Goal: Task Accomplishment & Management: Manage account settings

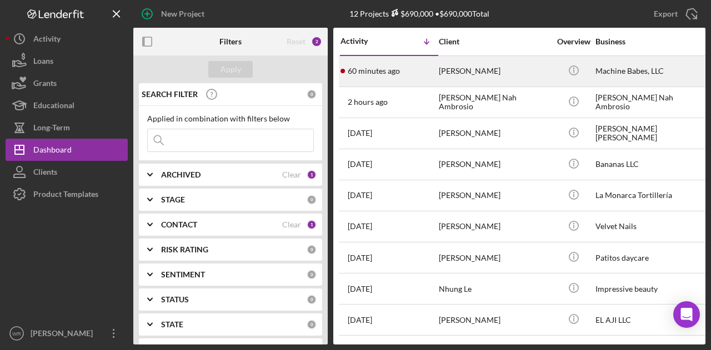
click at [468, 75] on div "[PERSON_NAME]" at bounding box center [494, 71] width 111 height 29
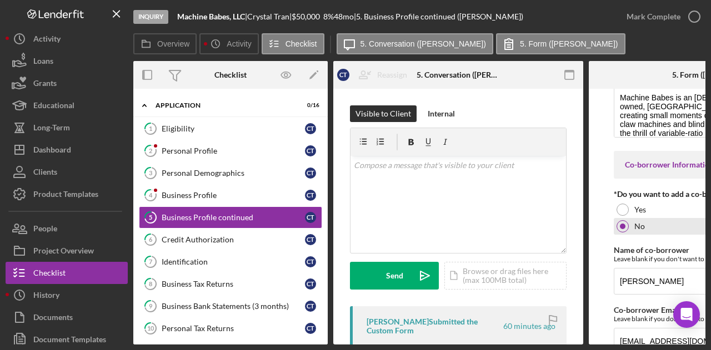
scroll to position [84, 0]
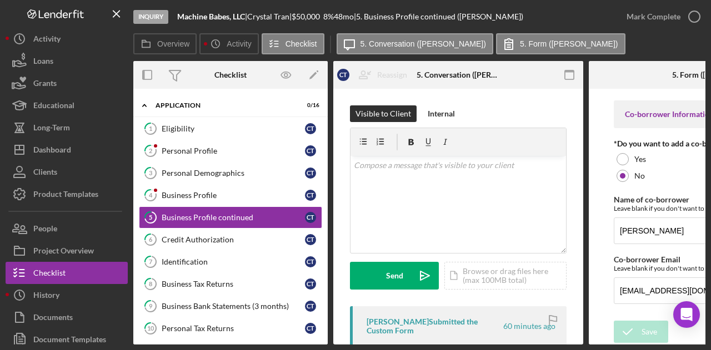
drag, startPoint x: 584, startPoint y: 345, endPoint x: 708, endPoint y: 343, distance: 123.9
click at [679, 343] on div "Overview Internal Workflow Stage Inquiry Icon/Dropdown Arrow Archive (can unarc…" at bounding box center [419, 203] width 572 height 284
click at [205, 184] on link "4 Business Profile C T" at bounding box center [230, 195] width 183 height 22
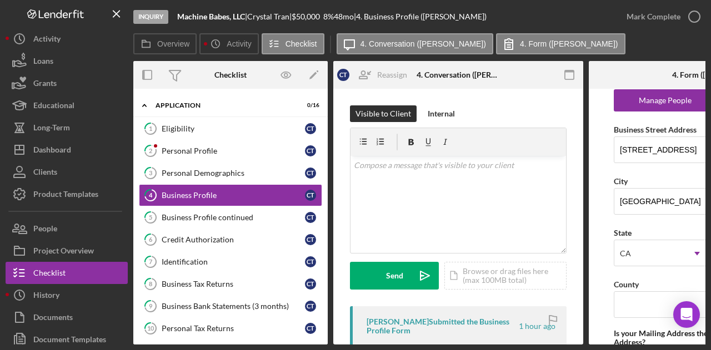
scroll to position [0, 91]
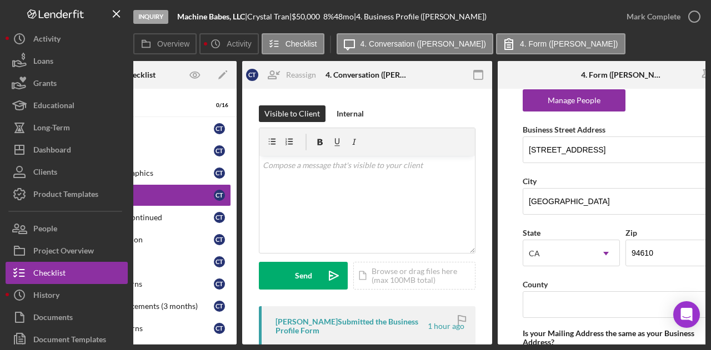
drag, startPoint x: 726, startPoint y: 338, endPoint x: 381, endPoint y: 338, distance: 344.8
click at [374, 339] on div "Inquiry Machine Babes, LLC | Crystal Tran | $50,000 $50,000 8 % 48 mo | 4. Busi…" at bounding box center [355, 175] width 711 height 350
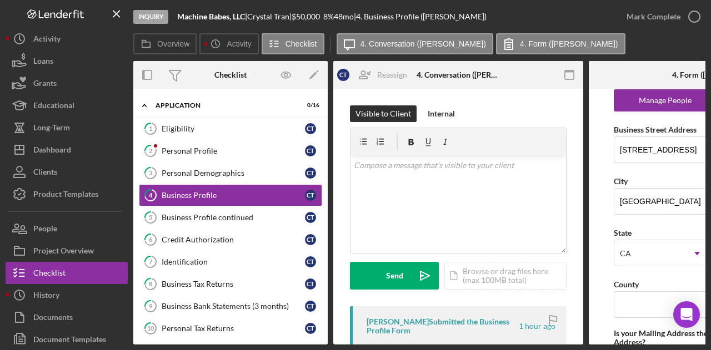
click at [605, 269] on form "Business Name Machine Babes, LLC DBA Business Start Date 08/25/2025 Legal Struc…" at bounding box center [714, 217] width 250 height 256
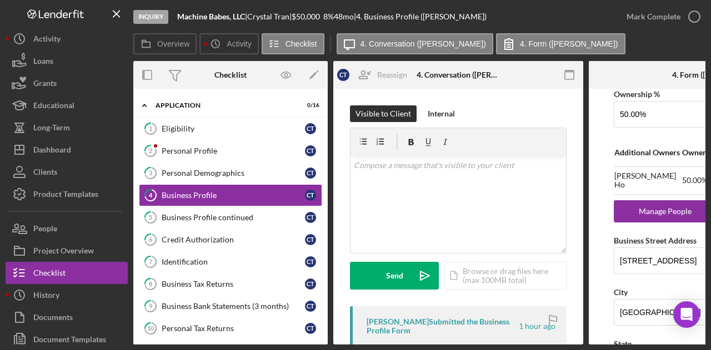
scroll to position [0, 133]
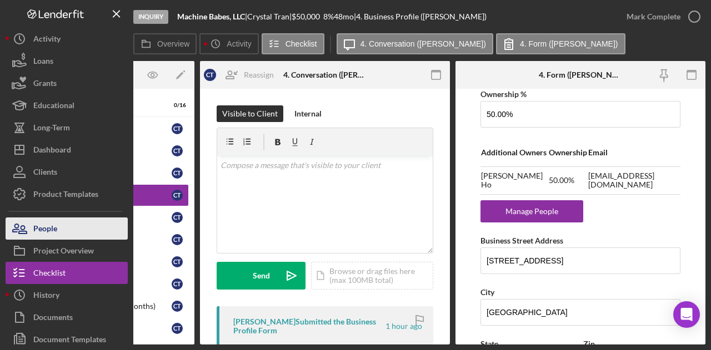
click at [69, 225] on button "People" at bounding box center [67, 229] width 122 height 22
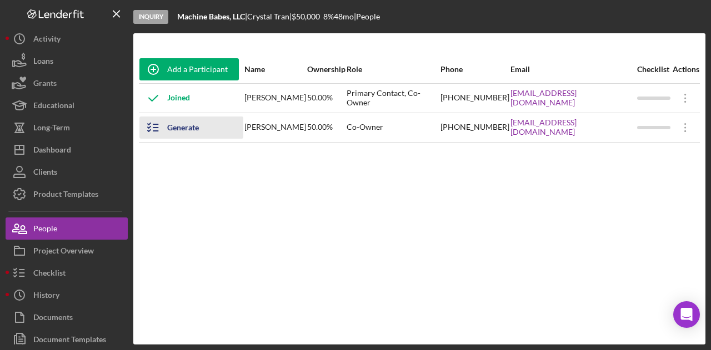
click at [185, 129] on div "Generate Checklist" at bounding box center [199, 128] width 65 height 22
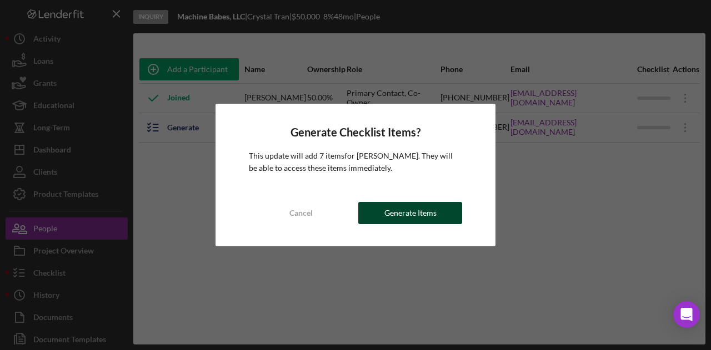
click at [399, 214] on div "Generate Items" at bounding box center [410, 213] width 52 height 22
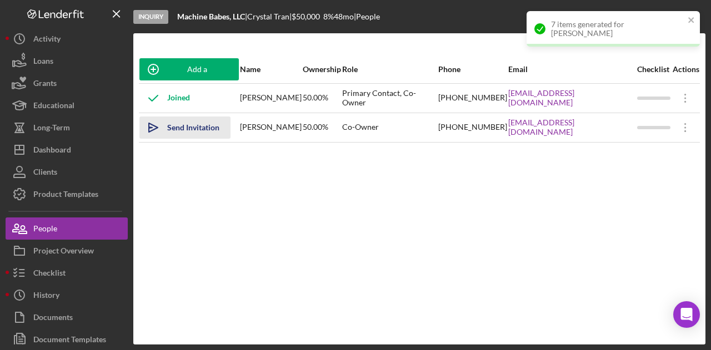
click at [168, 135] on div "Send Invitation" at bounding box center [193, 128] width 52 height 22
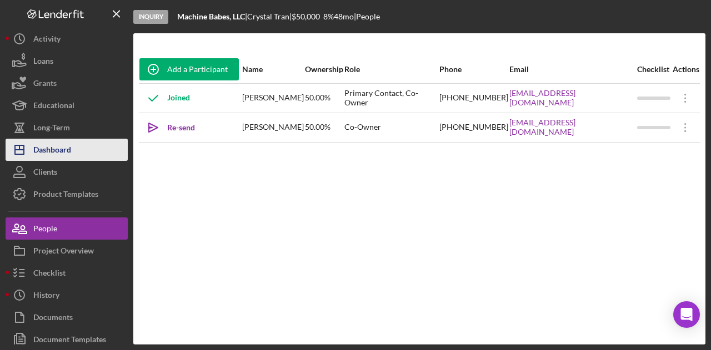
click at [66, 152] on div "Dashboard" at bounding box center [52, 151] width 38 height 25
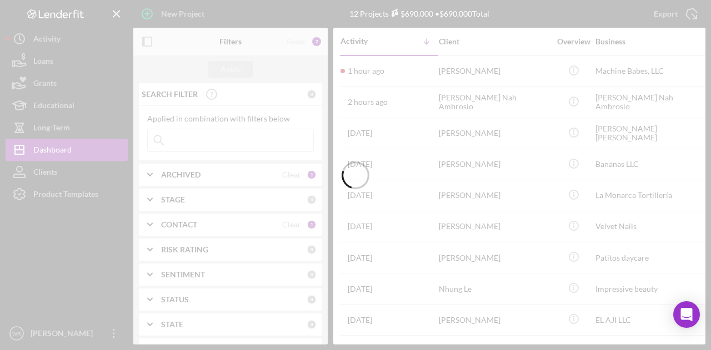
click at [151, 39] on rect "button" at bounding box center [147, 41] width 9 height 9
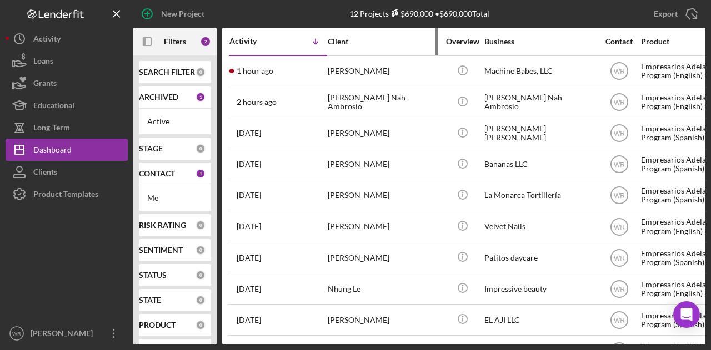
click at [388, 49] on div "Client" at bounding box center [383, 41] width 111 height 27
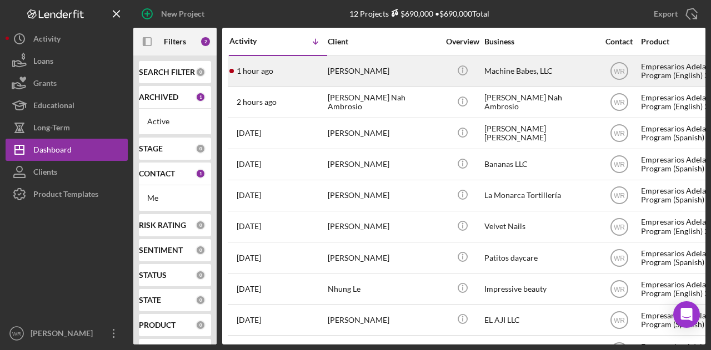
click at [385, 70] on div "[PERSON_NAME]" at bounding box center [383, 71] width 111 height 29
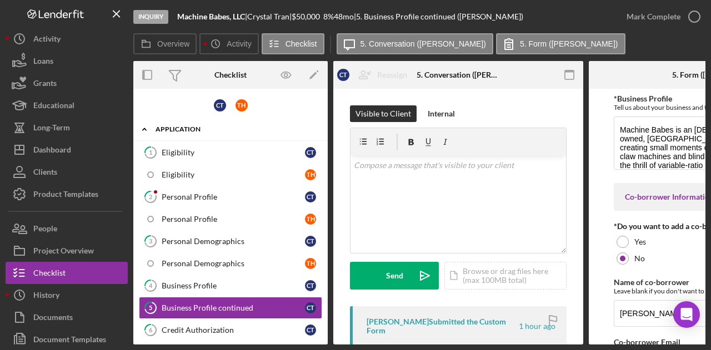
scroll to position [87, 0]
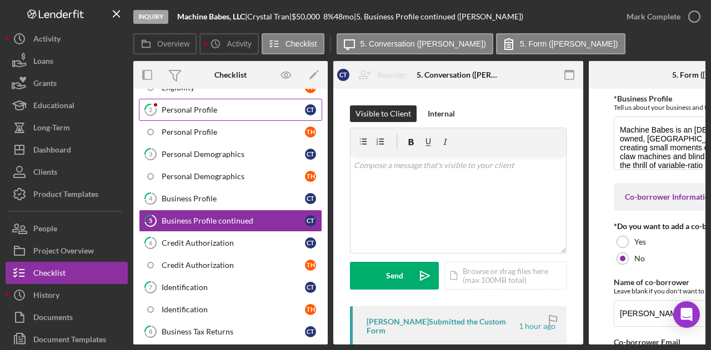
click at [201, 110] on div "Personal Profile" at bounding box center [233, 110] width 143 height 9
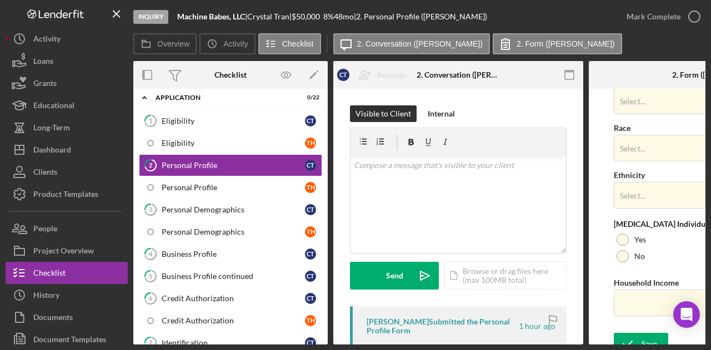
scroll to position [485, 0]
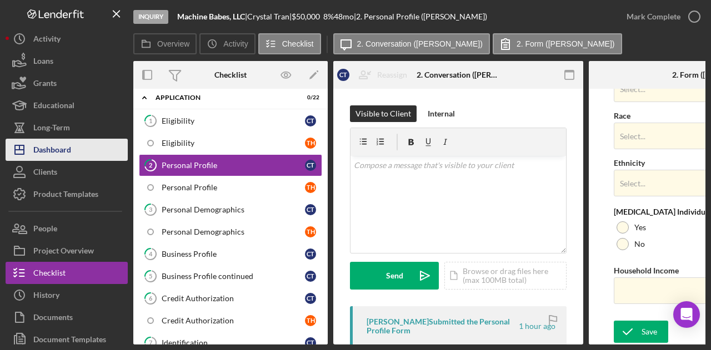
click at [66, 154] on div "Dashboard" at bounding box center [52, 151] width 38 height 25
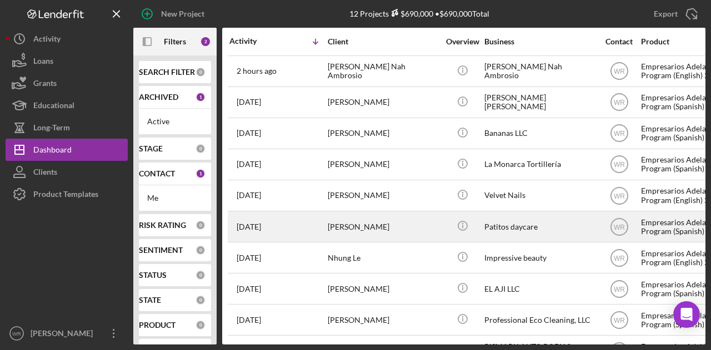
scroll to position [94, 0]
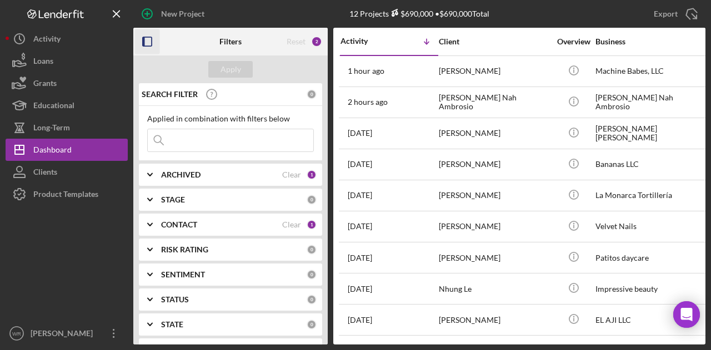
click at [145, 41] on icon "button" at bounding box center [147, 41] width 25 height 25
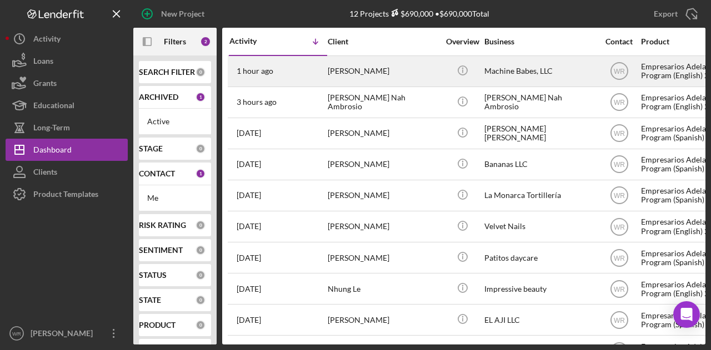
click at [340, 74] on div "[PERSON_NAME]" at bounding box center [383, 71] width 111 height 29
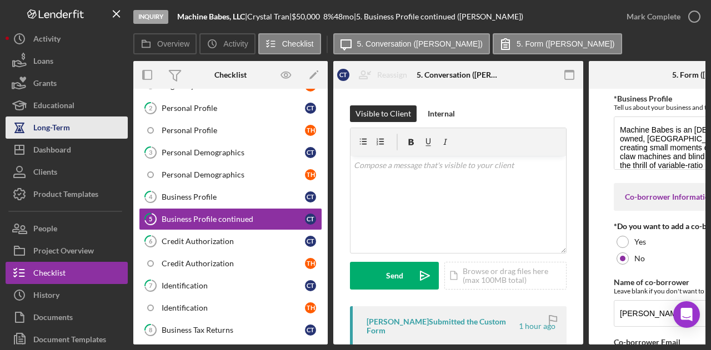
scroll to position [89, 0]
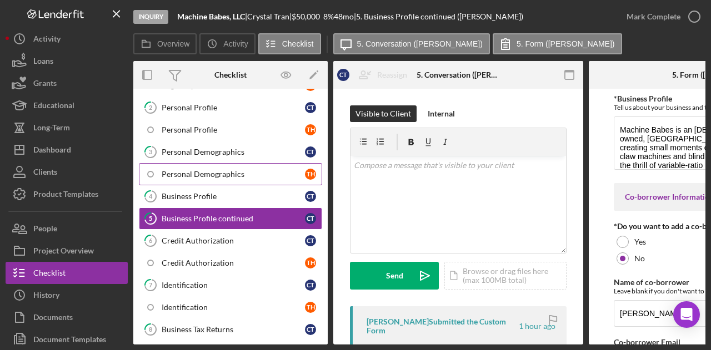
click at [197, 174] on div "Personal Demographics" at bounding box center [233, 174] width 143 height 9
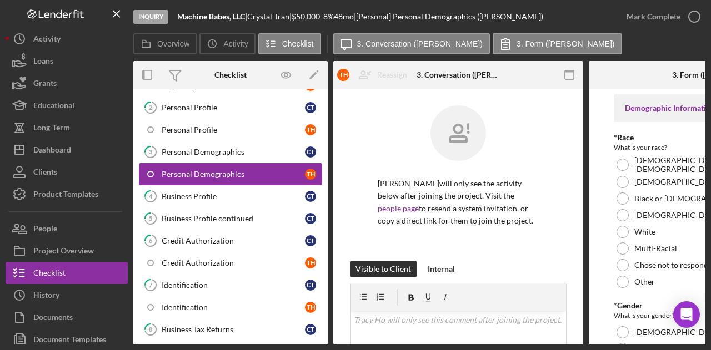
scroll to position [145, 0]
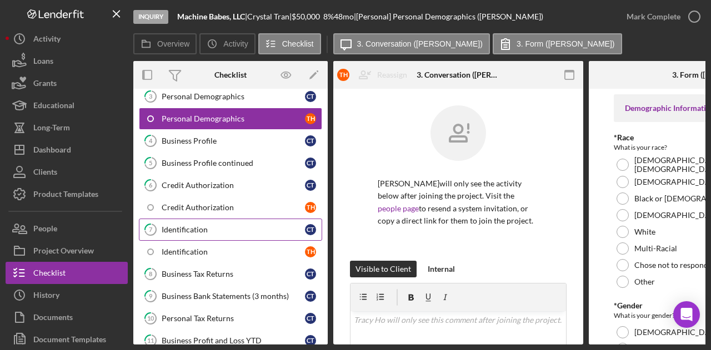
click at [190, 225] on div "Identification" at bounding box center [233, 229] width 143 height 9
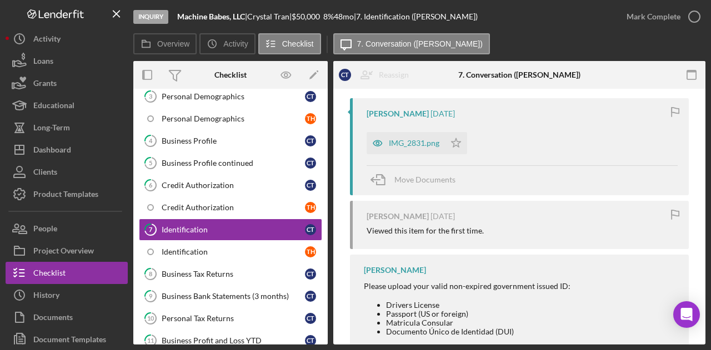
scroll to position [222, 0]
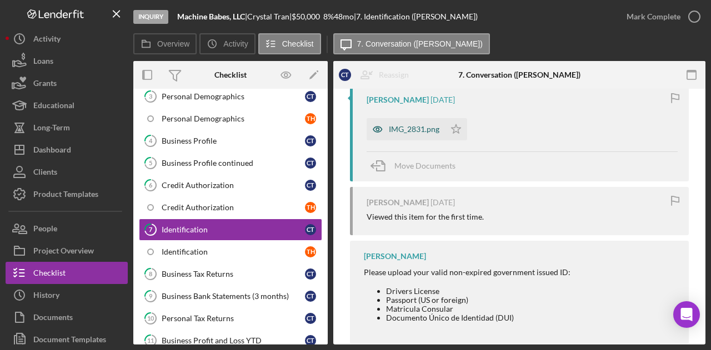
click at [406, 130] on div "IMG_2831.png" at bounding box center [414, 129] width 51 height 9
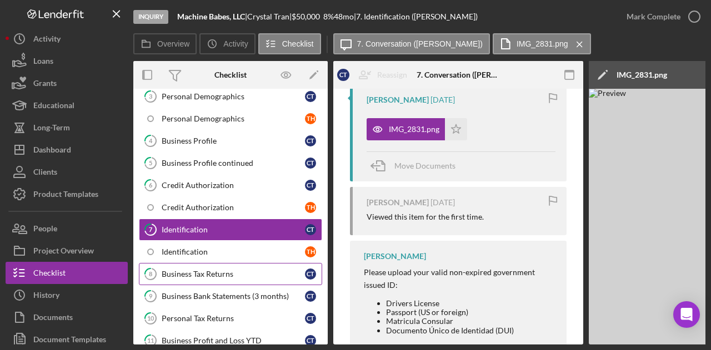
click at [210, 271] on div "Business Tax Returns" at bounding box center [233, 274] width 143 height 9
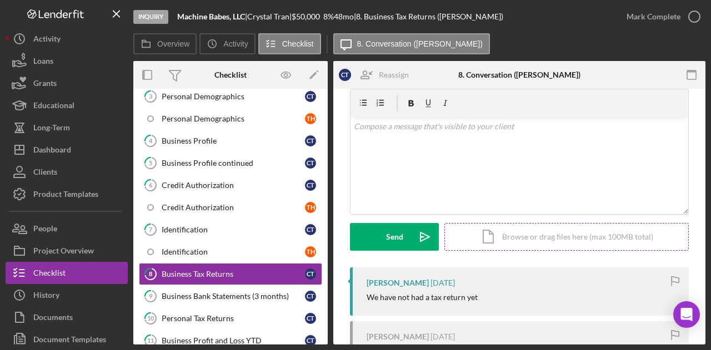
scroll to position [56, 0]
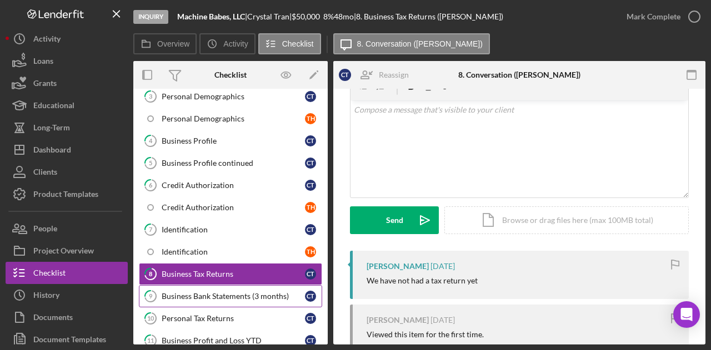
click at [189, 292] on div "Business Bank Statements (3 months)" at bounding box center [233, 296] width 143 height 9
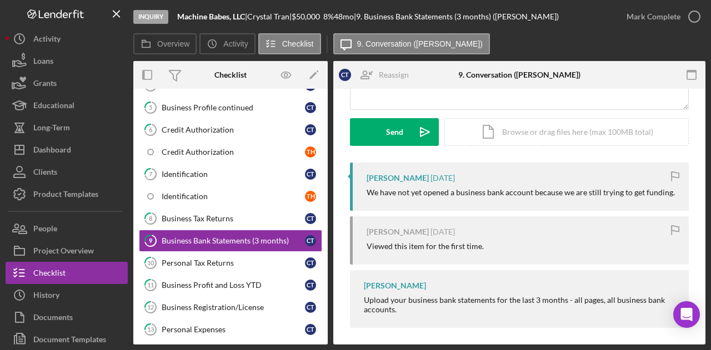
scroll to position [148, 0]
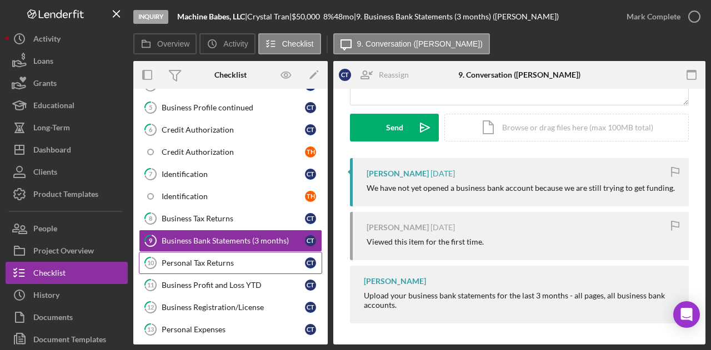
click at [202, 259] on div "Personal Tax Returns" at bounding box center [233, 263] width 143 height 9
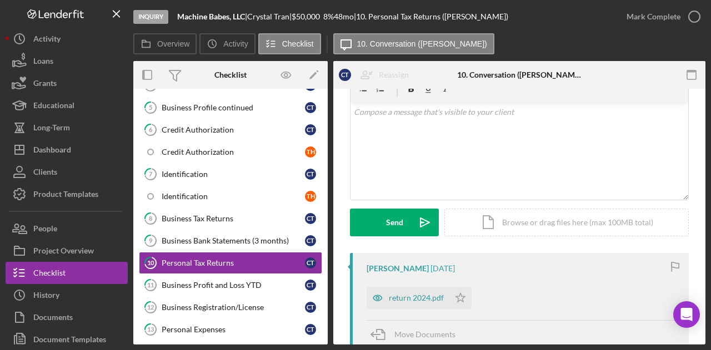
scroll to position [111, 0]
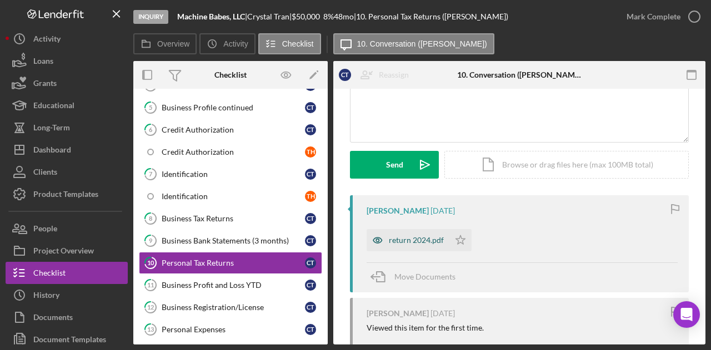
click at [402, 242] on div "return 2024.pdf" at bounding box center [416, 240] width 55 height 9
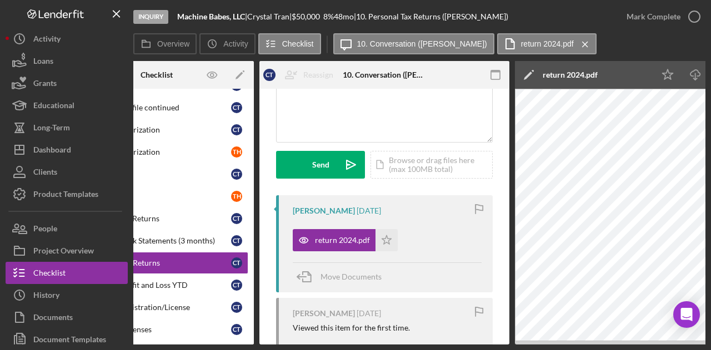
scroll to position [0, 0]
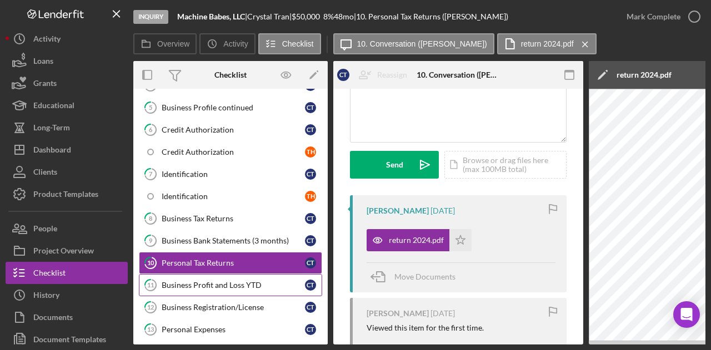
click at [219, 281] on div "Business Profit and Loss YTD" at bounding box center [233, 285] width 143 height 9
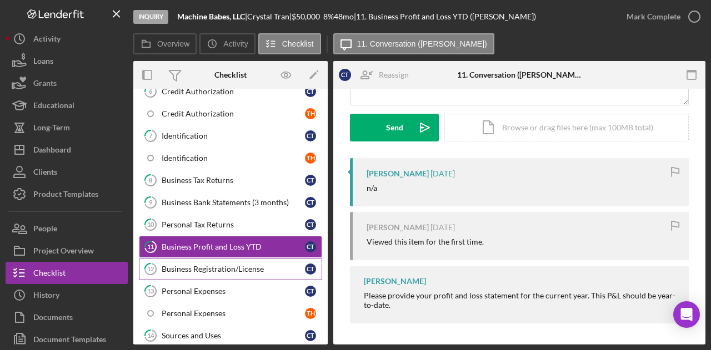
scroll to position [256, 0]
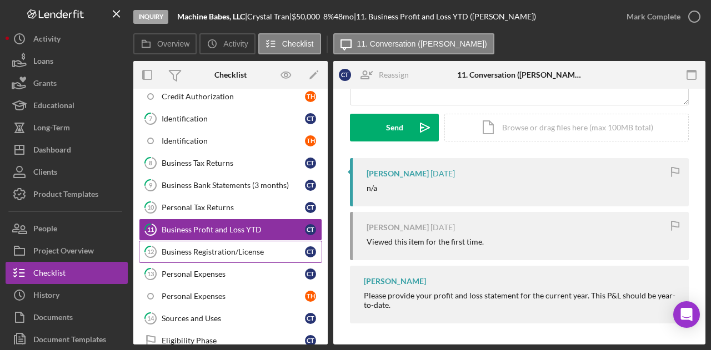
click at [215, 248] on div "Business Registration/License" at bounding box center [233, 252] width 143 height 9
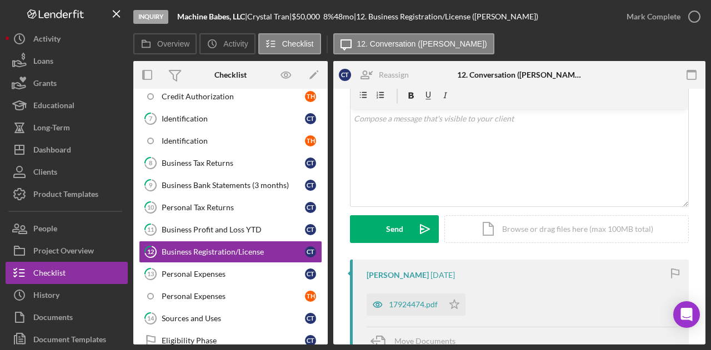
scroll to position [111, 0]
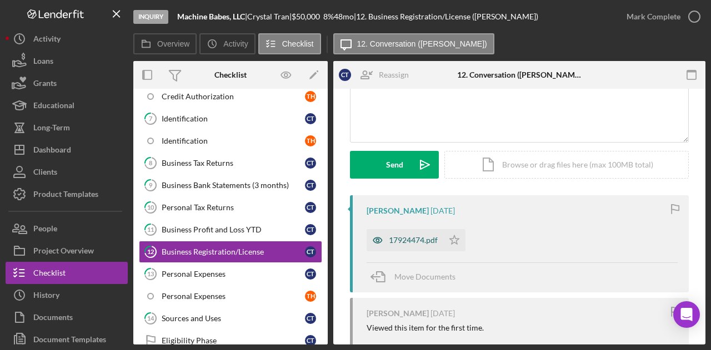
click at [416, 236] on div "17924474.pdf" at bounding box center [413, 240] width 49 height 9
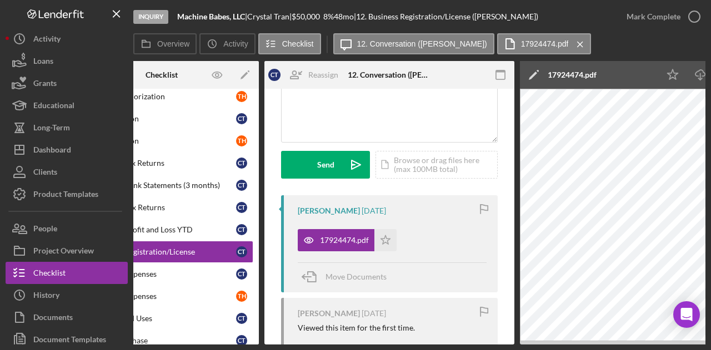
scroll to position [0, 0]
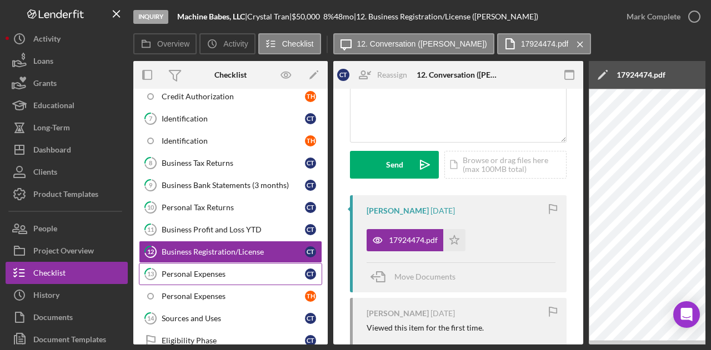
click at [228, 263] on link "13 Personal Expenses C T" at bounding box center [230, 274] width 183 height 22
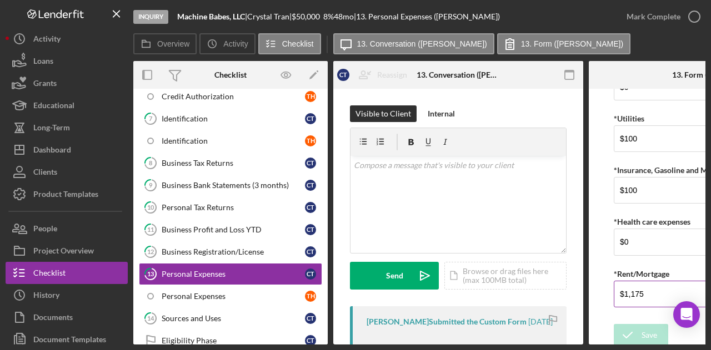
scroll to position [141, 0]
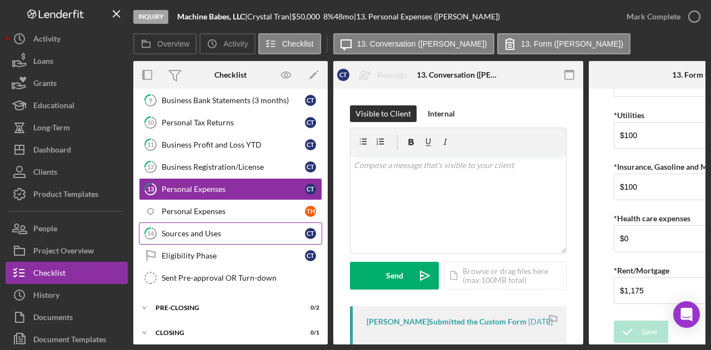
click at [206, 229] on div "Sources and Uses" at bounding box center [233, 233] width 143 height 9
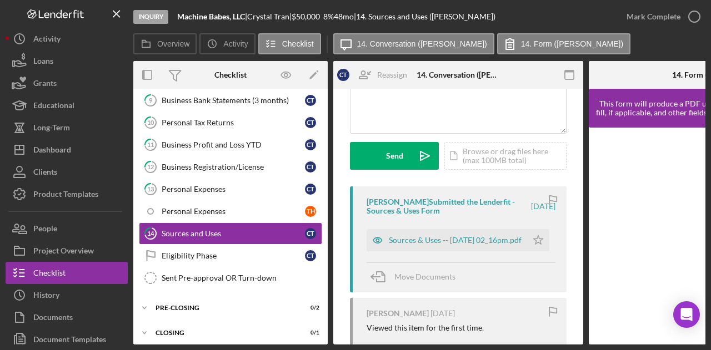
scroll to position [167, 0]
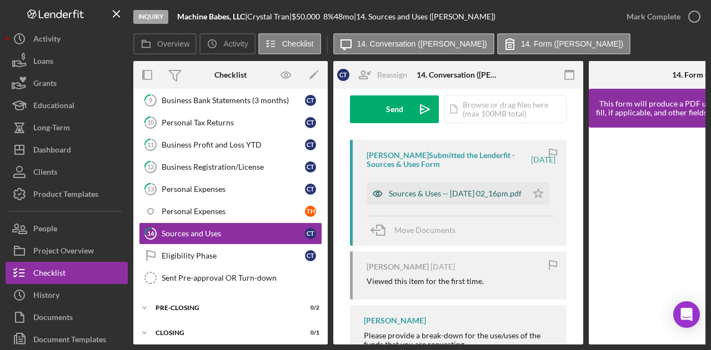
click at [420, 198] on div "Sources & Uses -- 2025-09-05 02_16pm.pdf" at bounding box center [455, 193] width 133 height 9
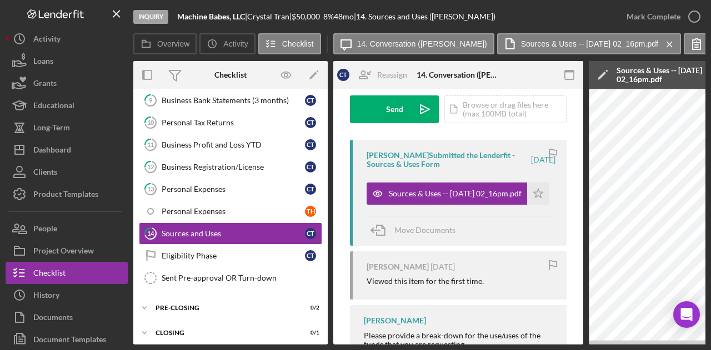
click at [464, 346] on div "Inquiry Machine Babes, LLC | Crystal Tran | $50,000 $50,000 8 % 48 mo | 14. Sou…" at bounding box center [355, 175] width 711 height 350
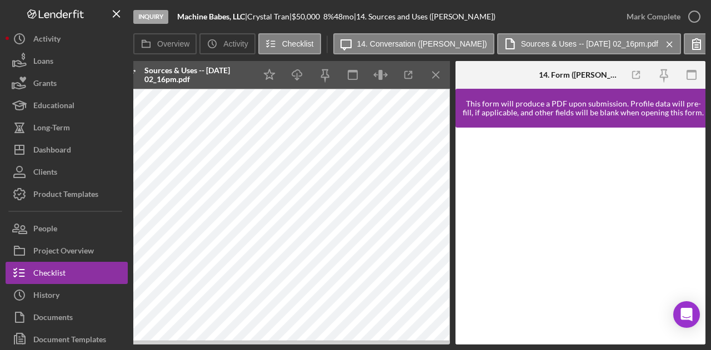
click at [380, 346] on div "Inquiry Machine Babes, LLC | Crystal Tran | $50,000 $50,000 8 % 48 mo | 14. Sou…" at bounding box center [355, 175] width 711 height 350
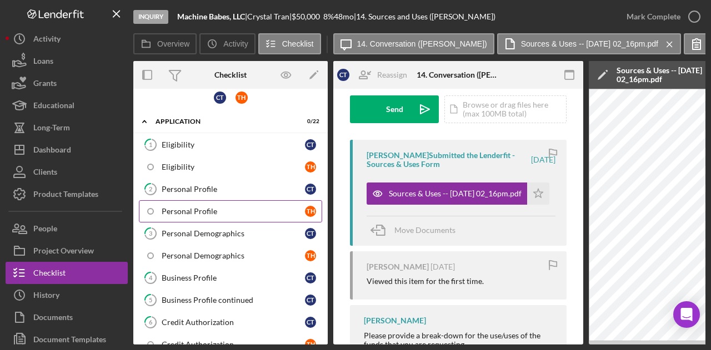
scroll to position [0, 0]
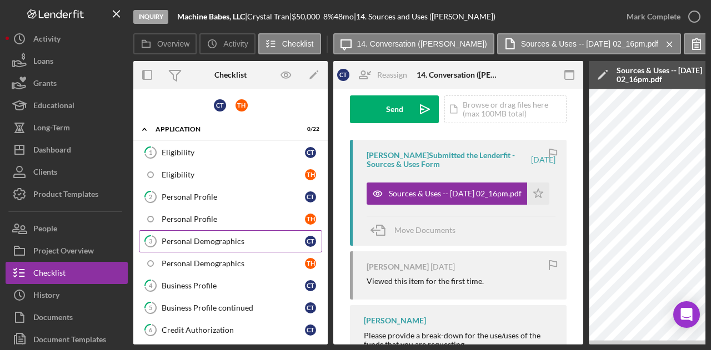
click at [204, 237] on div "Personal Demographics" at bounding box center [233, 241] width 143 height 9
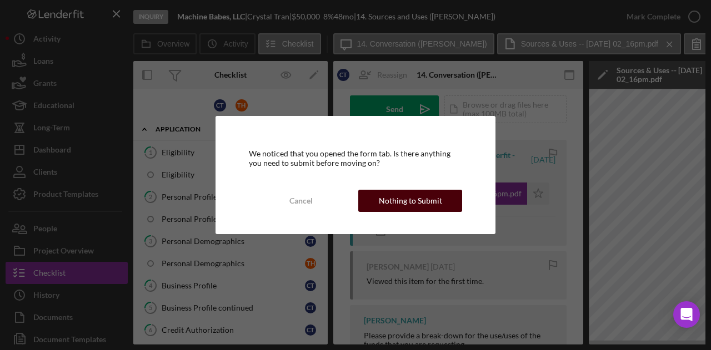
click at [417, 208] on div "Nothing to Submit" at bounding box center [410, 201] width 63 height 22
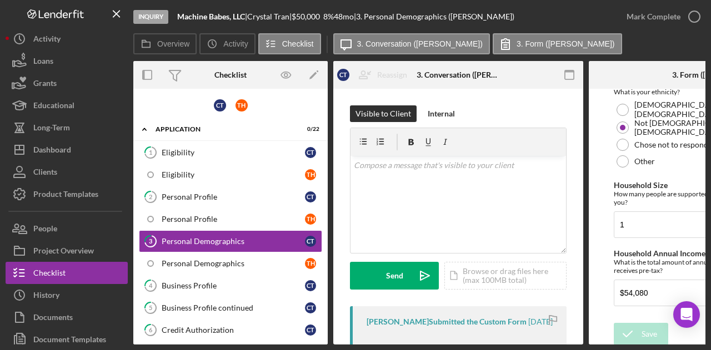
scroll to position [359, 0]
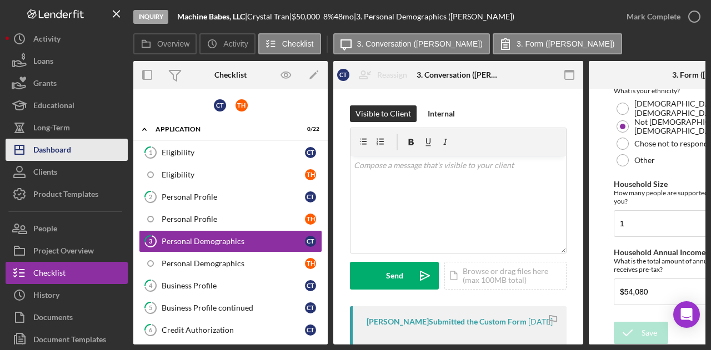
click at [93, 159] on button "Icon/Dashboard Dashboard" at bounding box center [67, 150] width 122 height 22
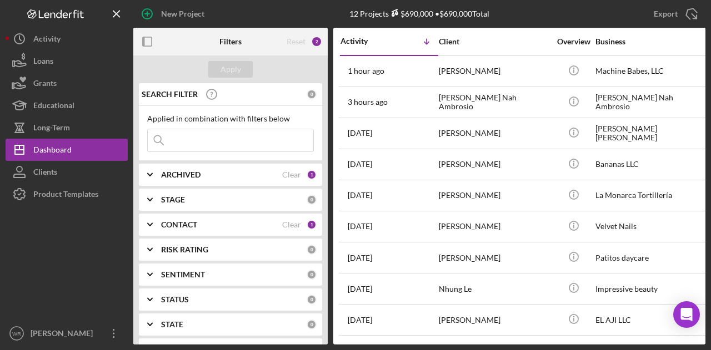
click at [206, 224] on div "CONTACT" at bounding box center [221, 224] width 121 height 9
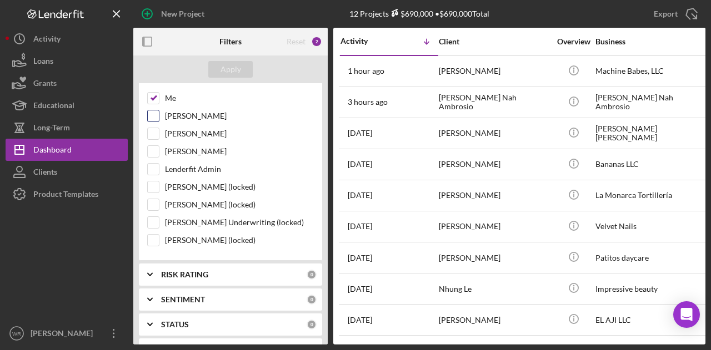
scroll to position [111, 0]
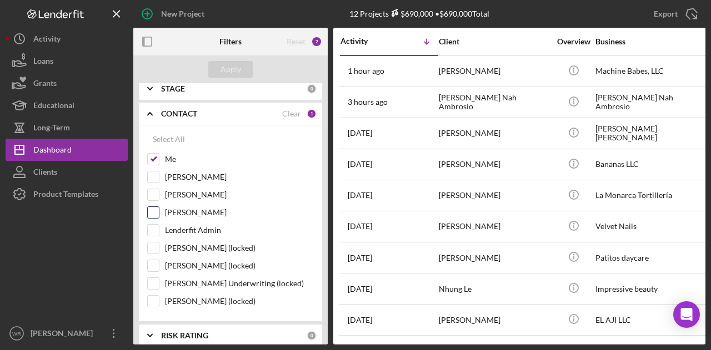
click at [197, 209] on label "Gloria Murillo" at bounding box center [239, 212] width 149 height 11
click at [159, 209] on input "Gloria Murillo" at bounding box center [153, 212] width 11 height 11
click at [227, 68] on div "Apply" at bounding box center [230, 69] width 21 height 17
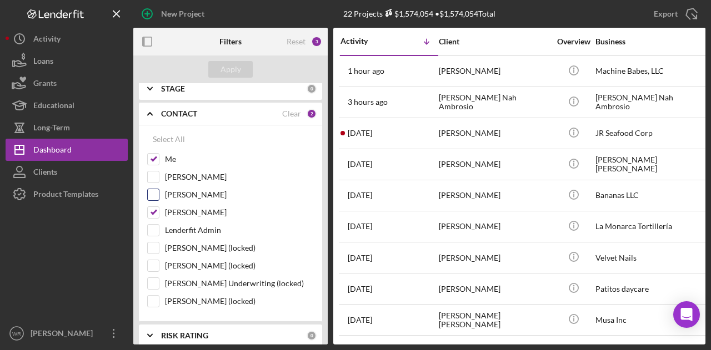
click at [204, 204] on div "Jhonattan Herrada" at bounding box center [230, 198] width 167 height 18
click at [203, 210] on label "Gloria Murillo" at bounding box center [239, 212] width 149 height 11
click at [159, 210] on input "Gloria Murillo" at bounding box center [153, 212] width 11 height 11
checkbox input "false"
click at [229, 71] on div "Apply" at bounding box center [230, 69] width 21 height 17
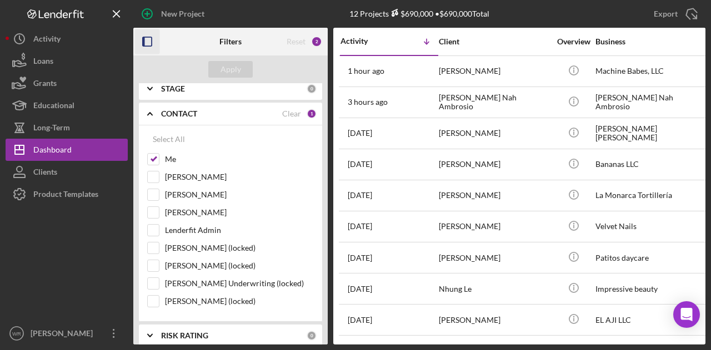
click at [143, 34] on icon "button" at bounding box center [147, 41] width 25 height 25
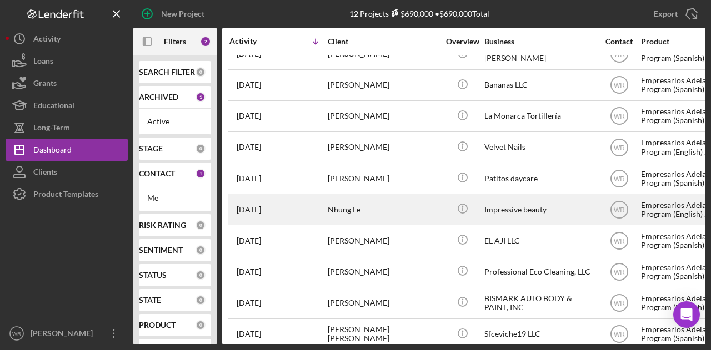
scroll to position [94, 0]
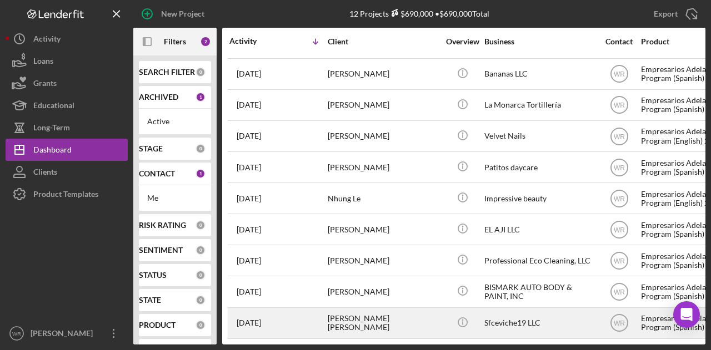
click at [366, 312] on div "[PERSON_NAME] [PERSON_NAME]" at bounding box center [383, 323] width 111 height 29
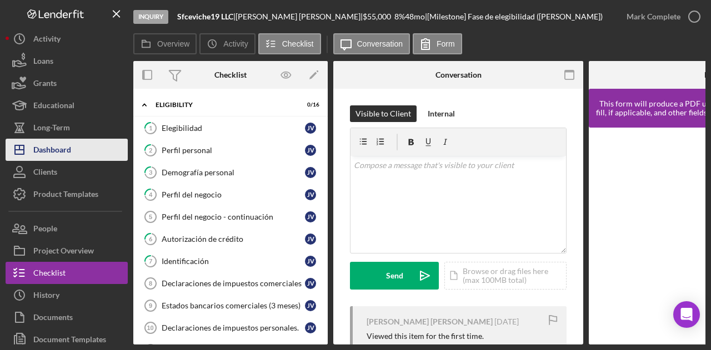
click at [62, 145] on div "Dashboard" at bounding box center [52, 151] width 38 height 25
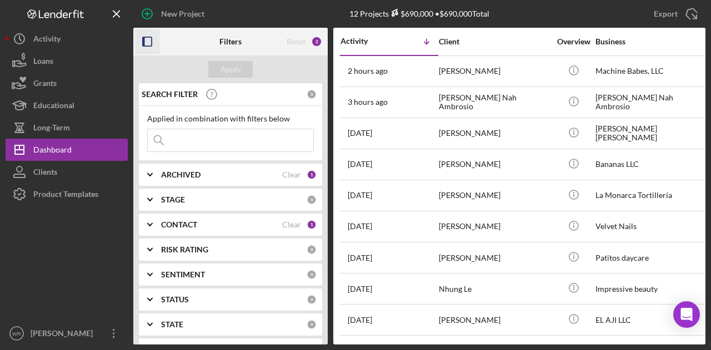
click at [148, 35] on icon "button" at bounding box center [147, 41] width 25 height 25
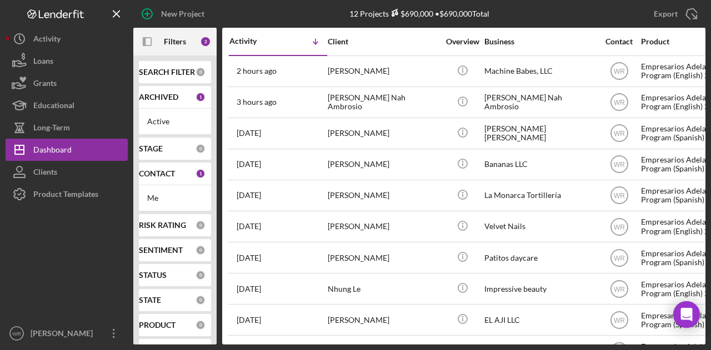
click at [361, 83] on div "[PERSON_NAME]" at bounding box center [383, 71] width 111 height 29
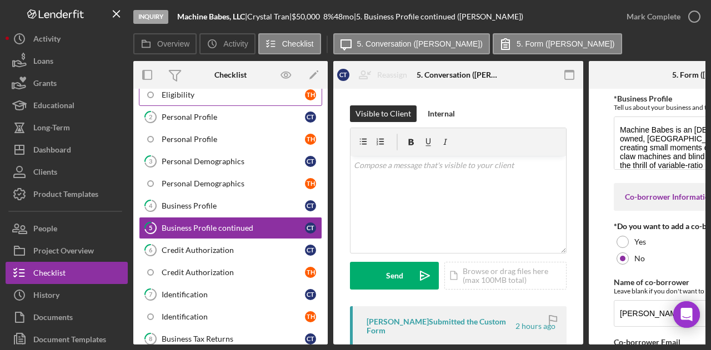
scroll to position [89, 0]
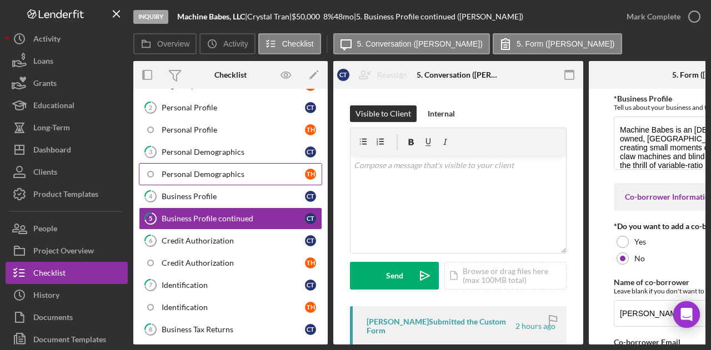
click at [205, 163] on link "Personal Demographics T H" at bounding box center [230, 174] width 183 height 22
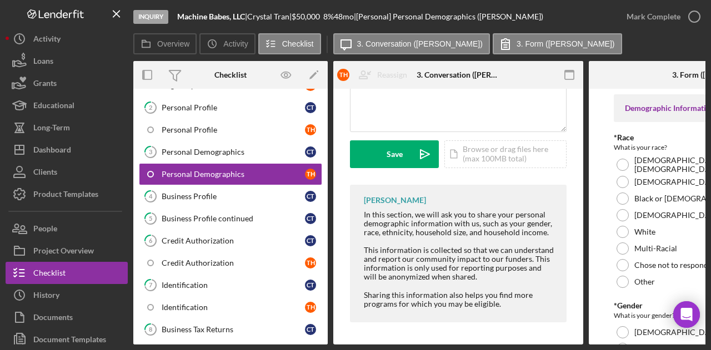
scroll to position [280, 0]
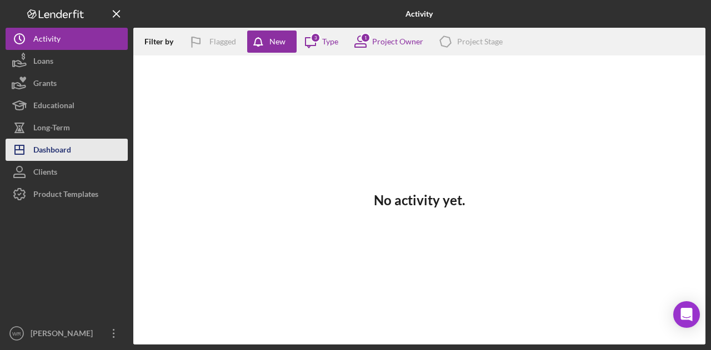
click at [97, 144] on button "Icon/Dashboard Dashboard" at bounding box center [67, 150] width 122 height 22
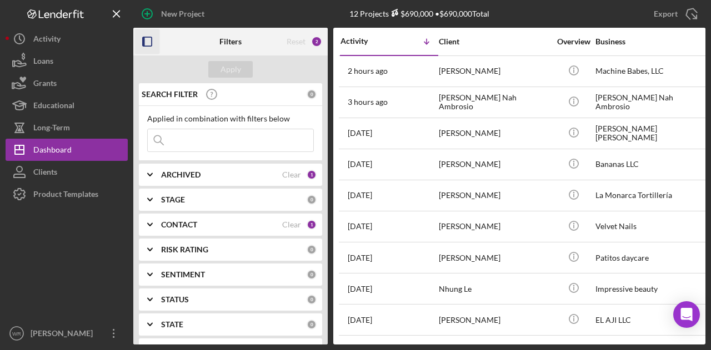
click at [150, 43] on icon "button" at bounding box center [147, 41] width 25 height 25
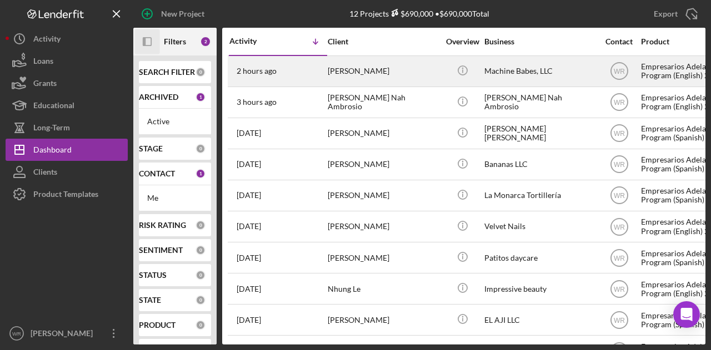
click at [317, 66] on div "2 hours ago Crystal Tran" at bounding box center [277, 71] width 97 height 29
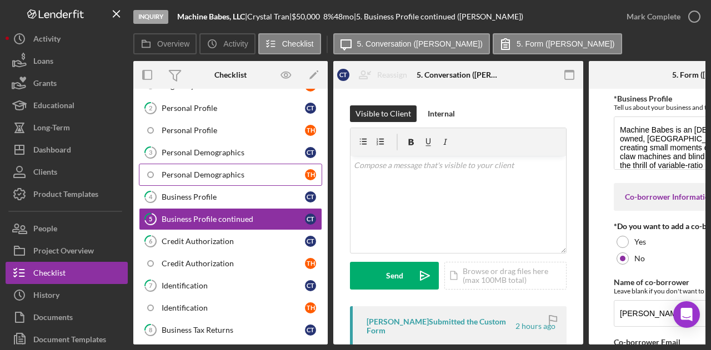
scroll to position [89, 0]
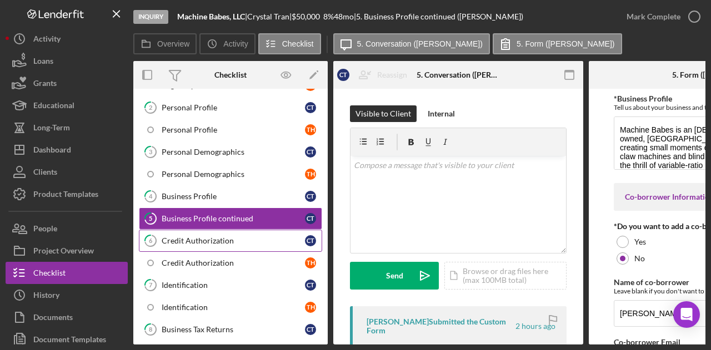
click at [208, 230] on link "6 Credit Authorization C T" at bounding box center [230, 241] width 183 height 22
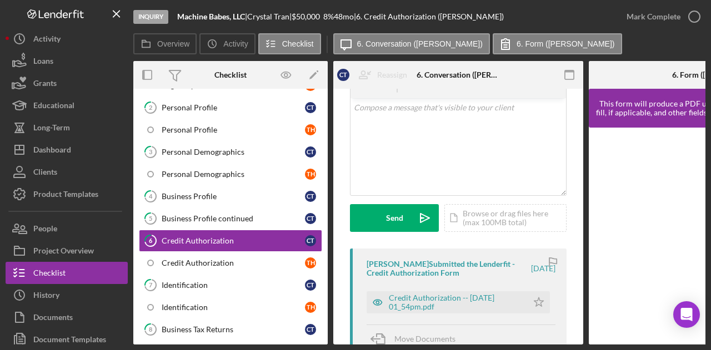
scroll to position [111, 0]
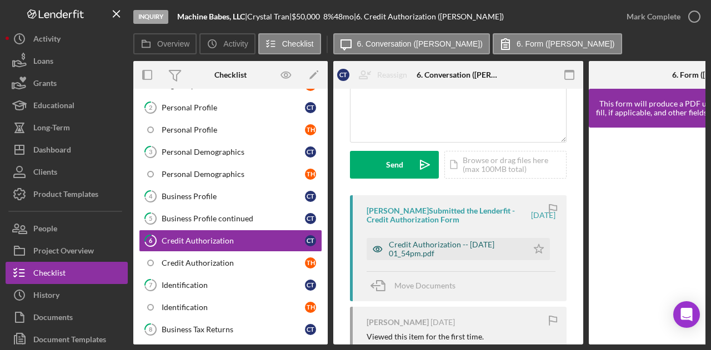
click at [449, 259] on div "Credit Authorization -- 2025-09-05 01_54pm.pdf" at bounding box center [446, 249] width 161 height 22
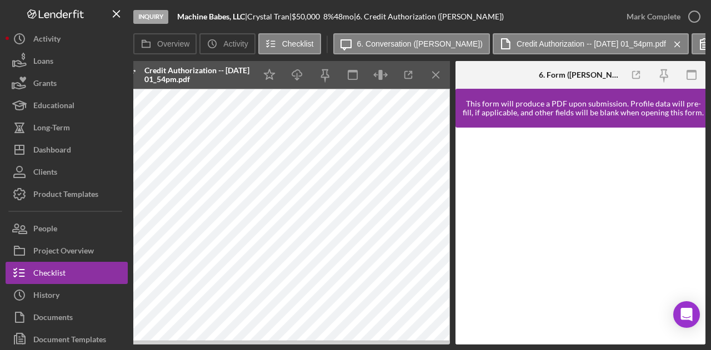
scroll to position [0, 0]
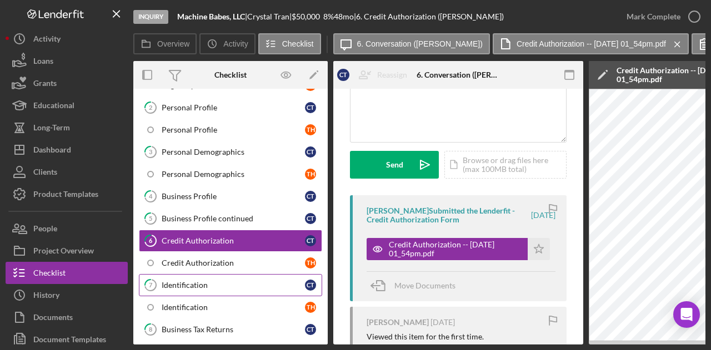
click at [209, 281] on div "Identification" at bounding box center [233, 285] width 143 height 9
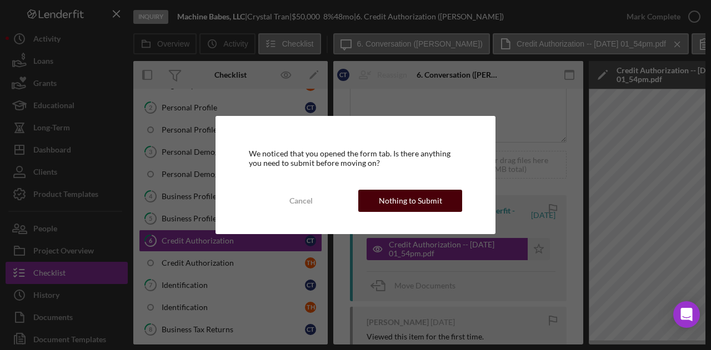
click at [409, 200] on div "Nothing to Submit" at bounding box center [410, 201] width 63 height 22
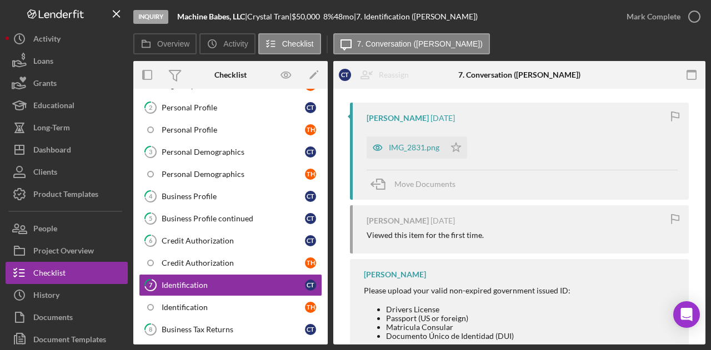
scroll to position [222, 0]
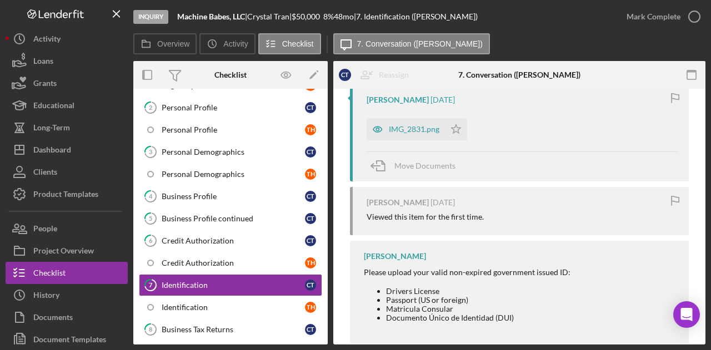
click at [420, 108] on div "Crystal Tran 4 days ago IMG_2831.png Icon/Star Move Documents" at bounding box center [519, 132] width 339 height 97
click at [417, 124] on div "IMG_2831.png" at bounding box center [405, 129] width 78 height 22
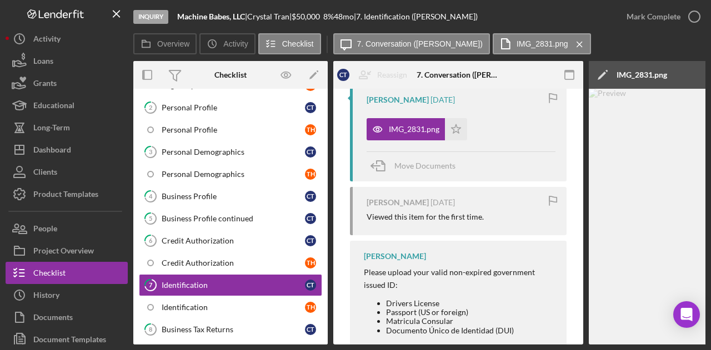
scroll to position [0, 217]
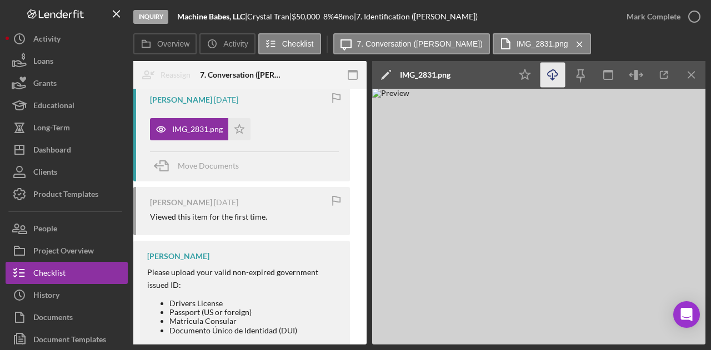
click at [557, 71] on icon "Icon/Download" at bounding box center [552, 75] width 25 height 25
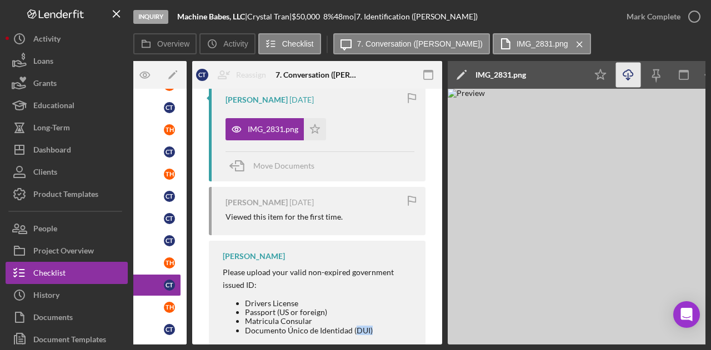
click at [357, 331] on div "Please upload your valid non-expired government issued ID: Drivers License Pass…" at bounding box center [319, 305] width 192 height 76
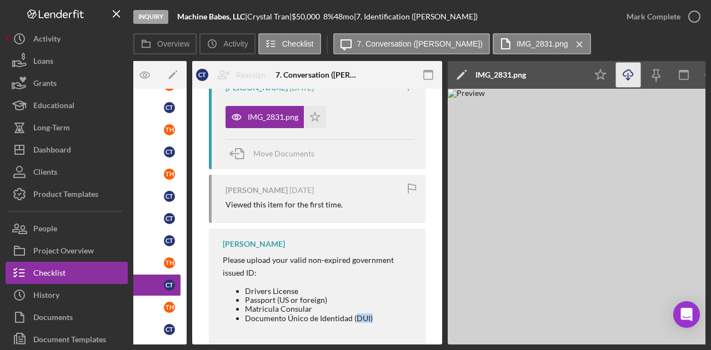
scroll to position [0, 0]
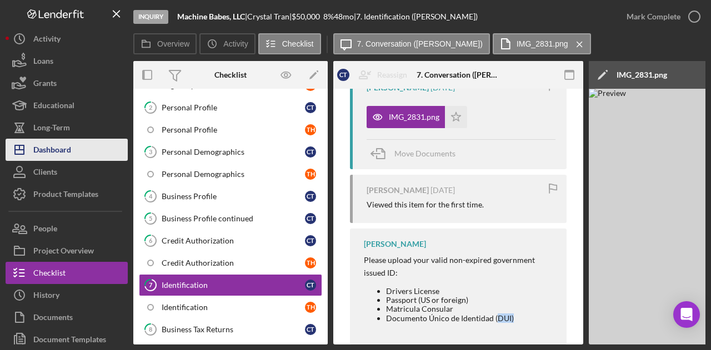
click at [59, 144] on div "Dashboard" at bounding box center [52, 151] width 38 height 25
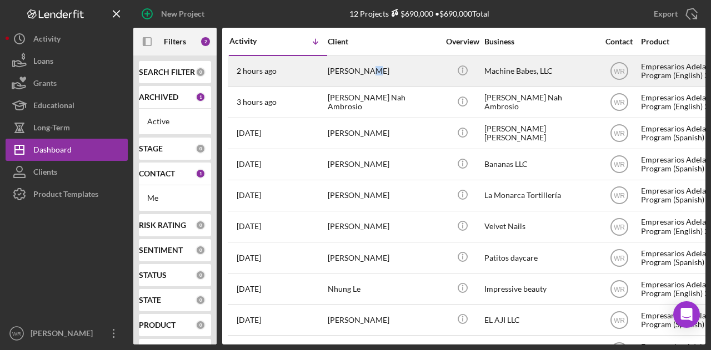
click at [359, 78] on div "[PERSON_NAME]" at bounding box center [383, 71] width 111 height 29
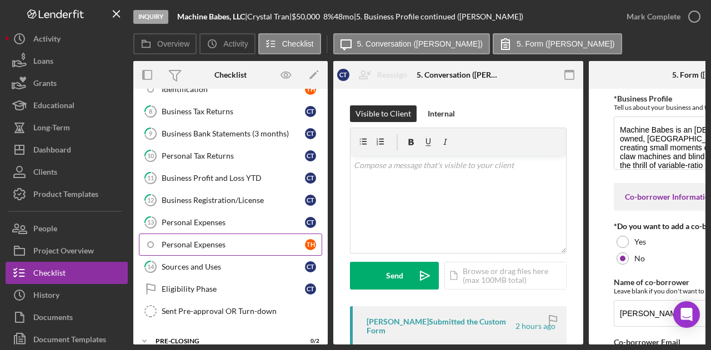
scroll to position [309, 0]
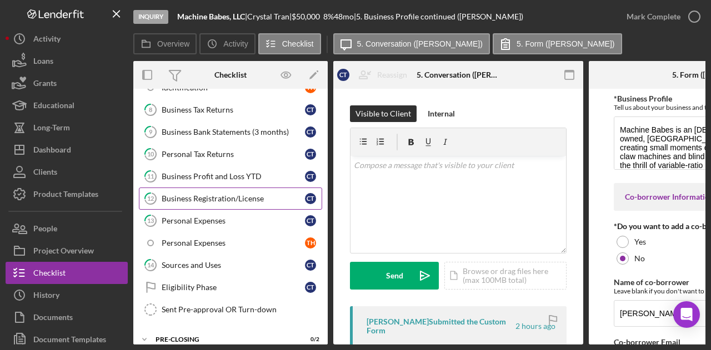
drag, startPoint x: 215, startPoint y: 193, endPoint x: 241, endPoint y: 195, distance: 26.2
click at [215, 194] on div "Business Registration/License" at bounding box center [233, 198] width 143 height 9
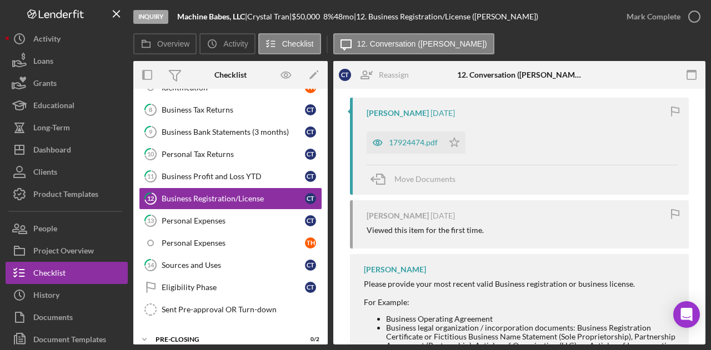
scroll to position [222, 0]
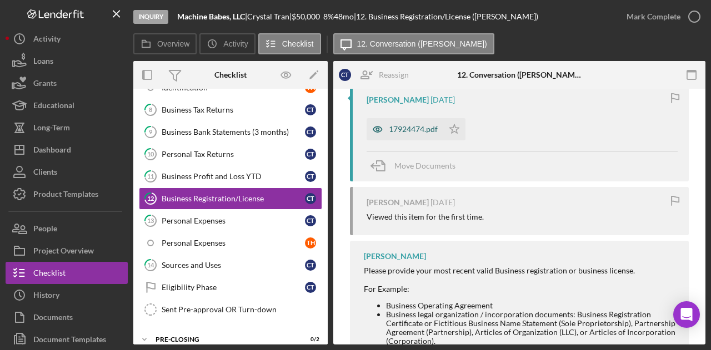
click at [424, 118] on div "17924474.pdf" at bounding box center [404, 129] width 77 height 22
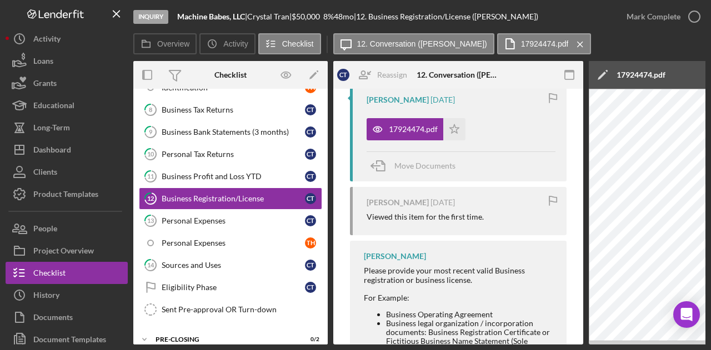
scroll to position [0, 217]
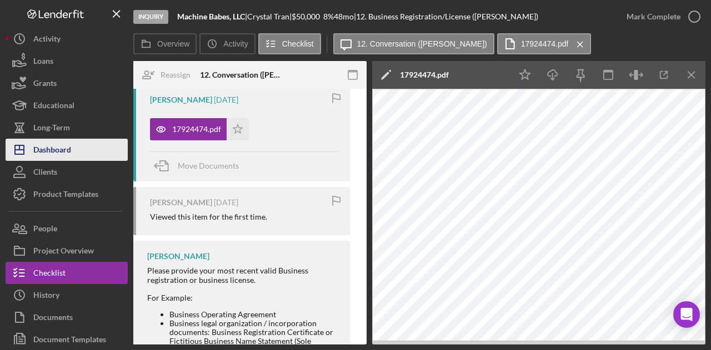
click at [66, 147] on div "Dashboard" at bounding box center [52, 151] width 38 height 25
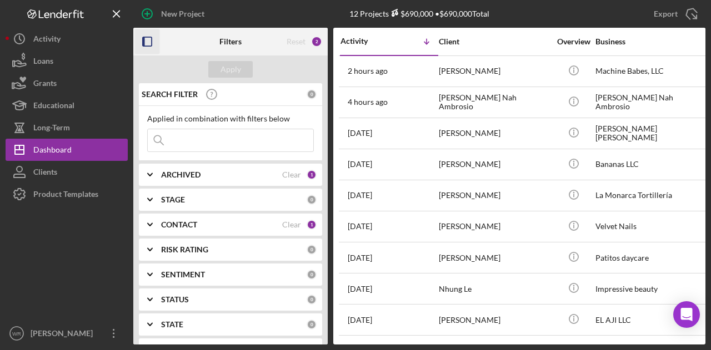
click at [147, 39] on icon "button" at bounding box center [147, 41] width 25 height 25
